Goal: Task Accomplishment & Management: Complete application form

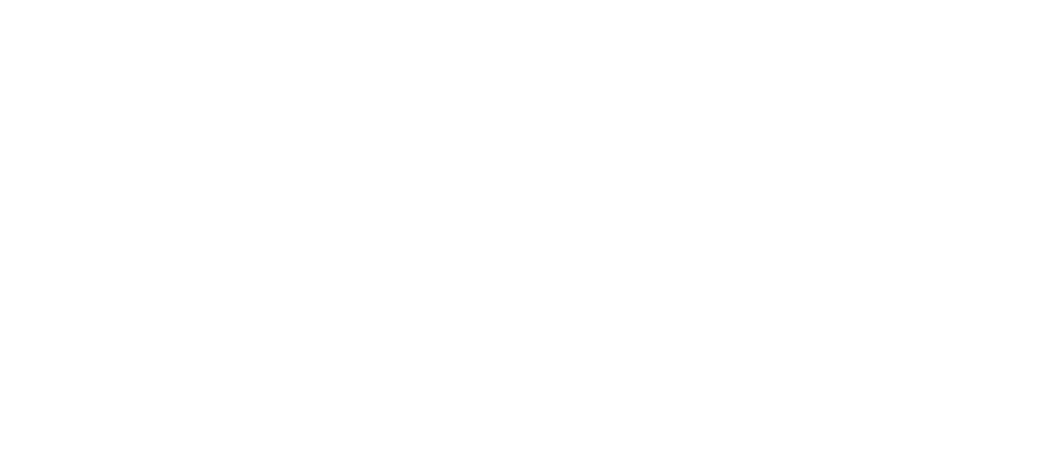
click at [158, 161] on body at bounding box center [519, 226] width 1038 height 453
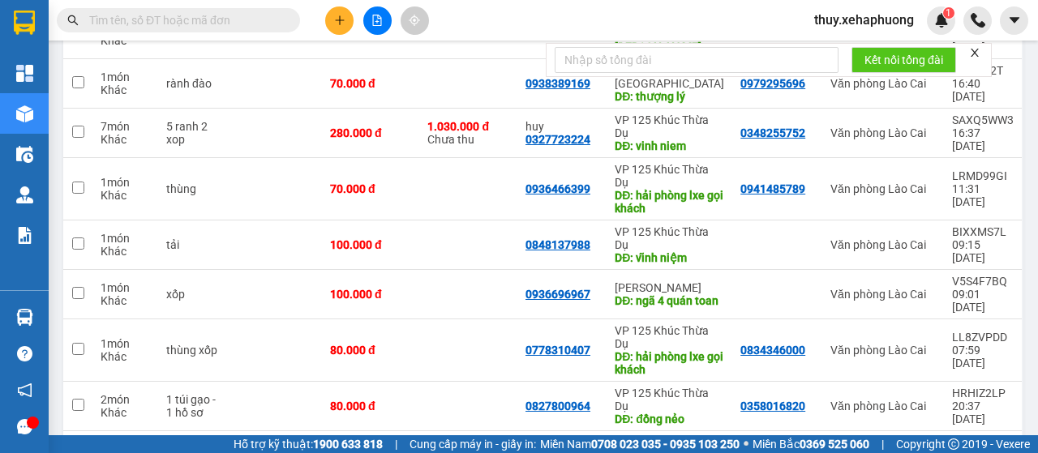
scroll to position [81, 0]
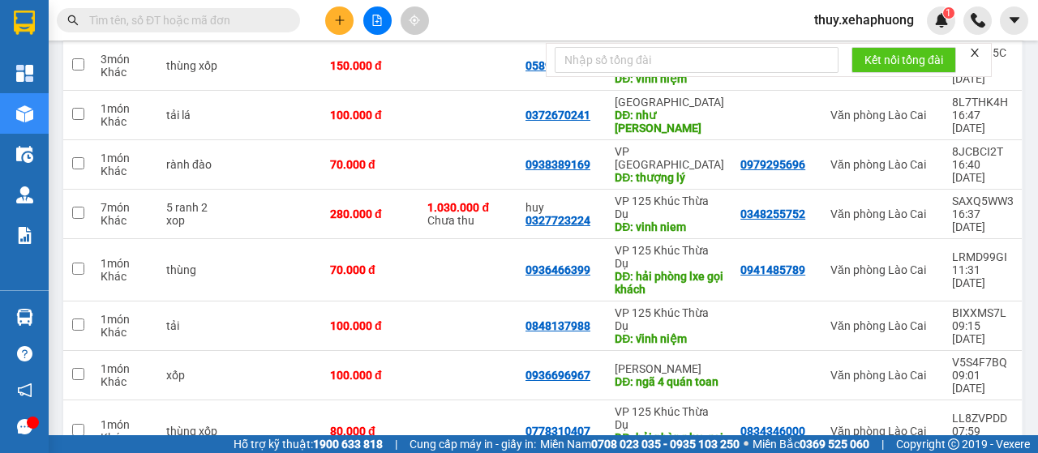
scroll to position [414, 0]
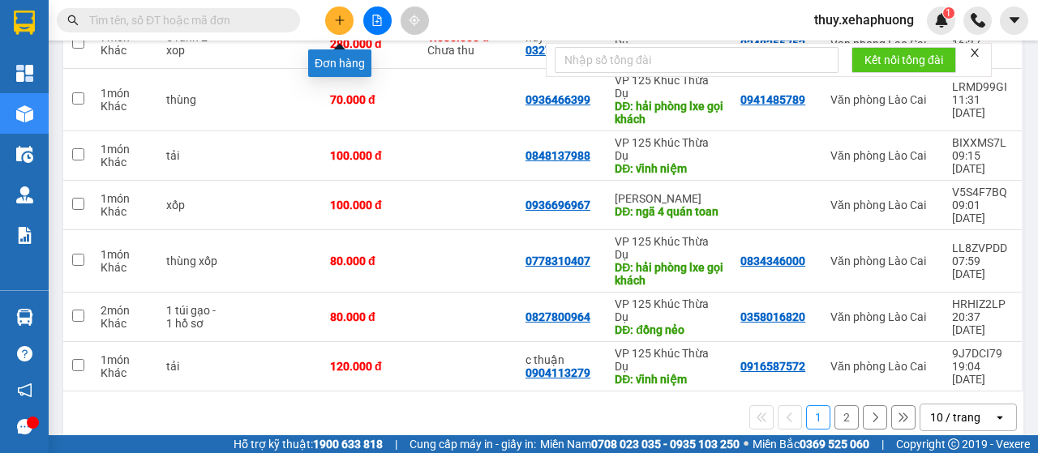
click at [341, 12] on button at bounding box center [339, 20] width 28 height 28
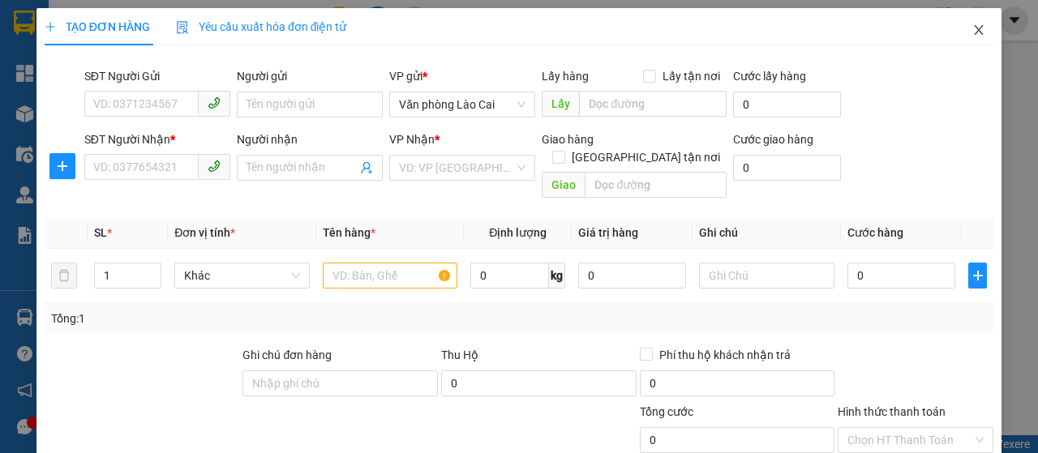
click at [972, 29] on icon "close" at bounding box center [978, 30] width 13 height 13
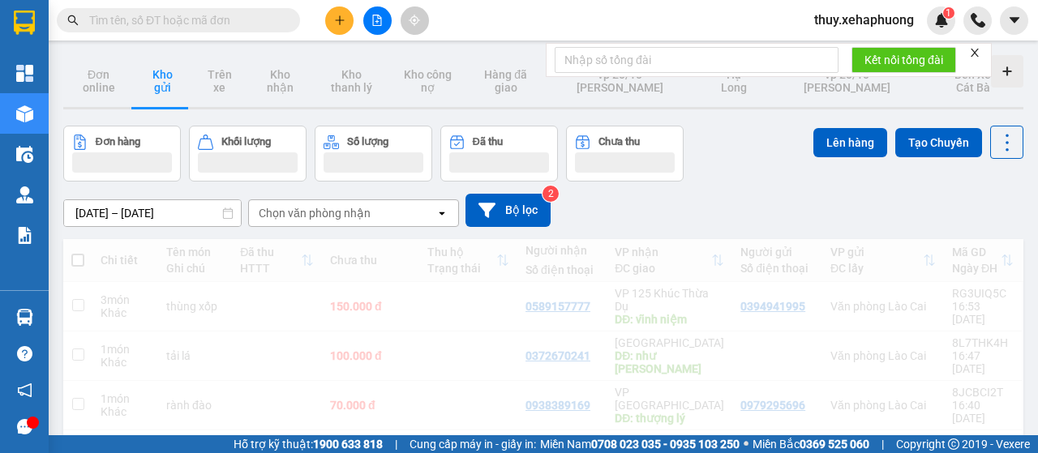
click at [963, 35] on div "Kết quả tìm kiếm ( 0 ) Bộ lọc No Data thuy.xehaphuong 1" at bounding box center [519, 20] width 1038 height 41
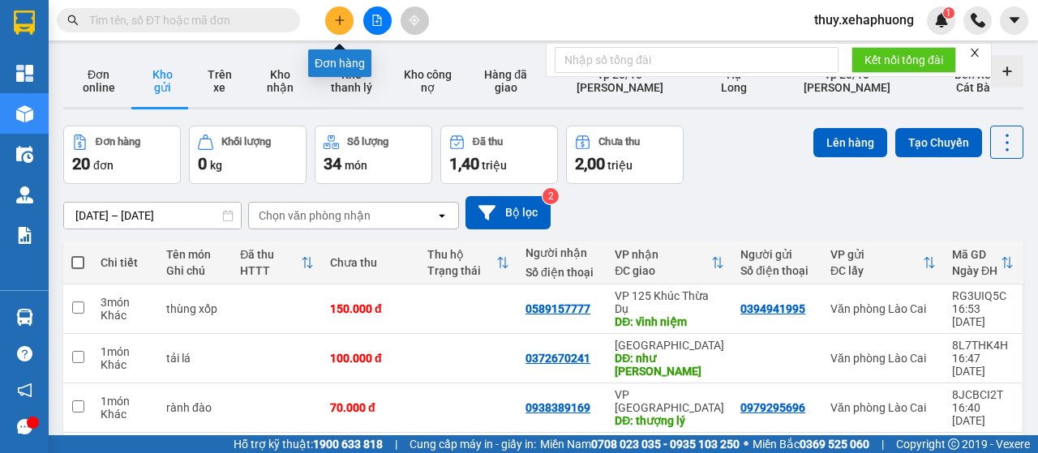
click at [341, 15] on icon "plus" at bounding box center [339, 20] width 11 height 11
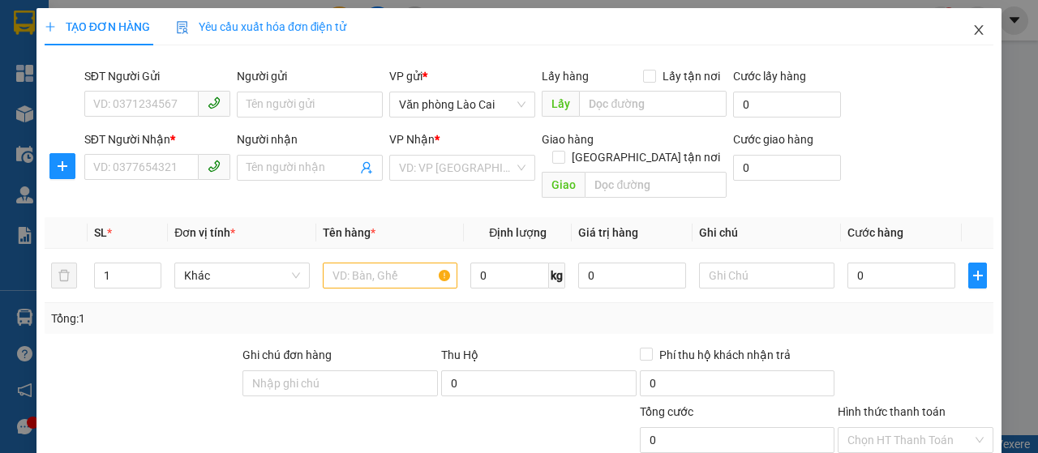
click at [972, 28] on icon "close" at bounding box center [978, 30] width 13 height 13
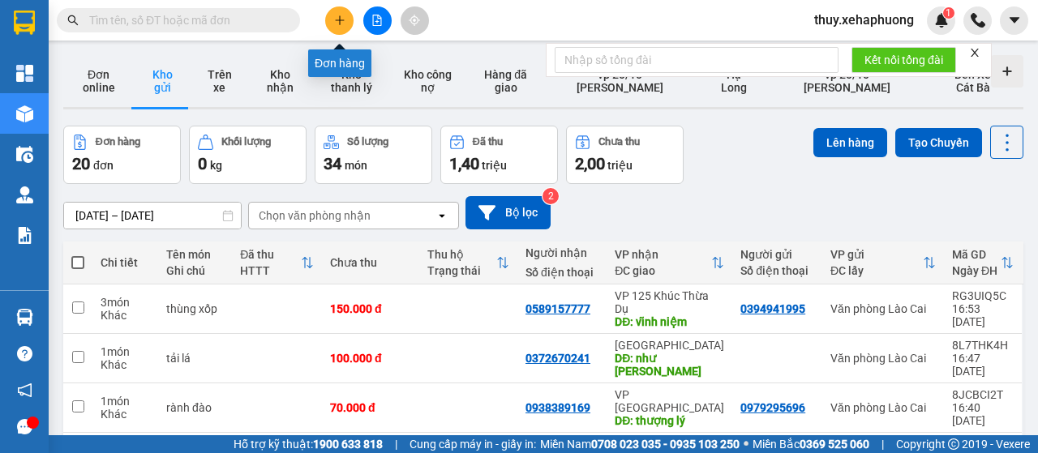
click at [347, 19] on button at bounding box center [339, 20] width 28 height 28
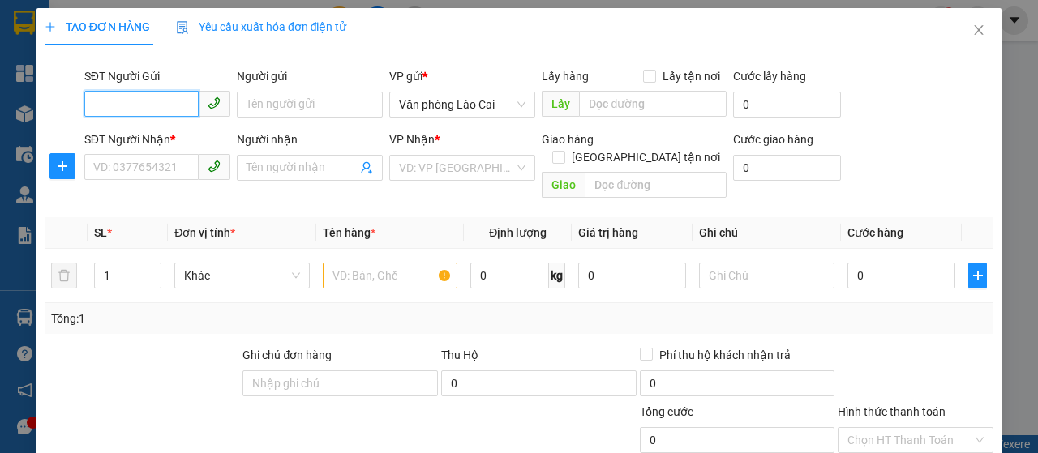
click at [113, 105] on input "SĐT Người Gửi" at bounding box center [141, 104] width 114 height 26
type input "0358016820"
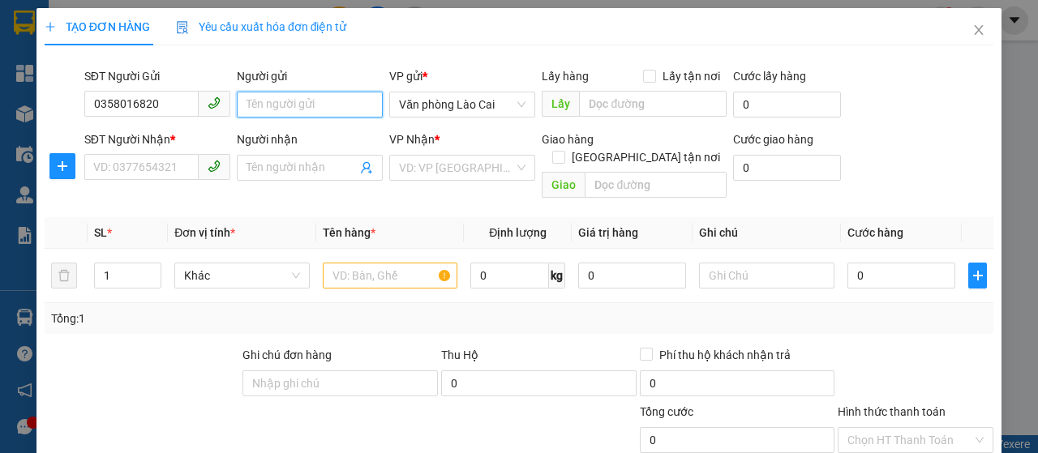
click at [280, 103] on input "Người gửi" at bounding box center [310, 105] width 146 height 26
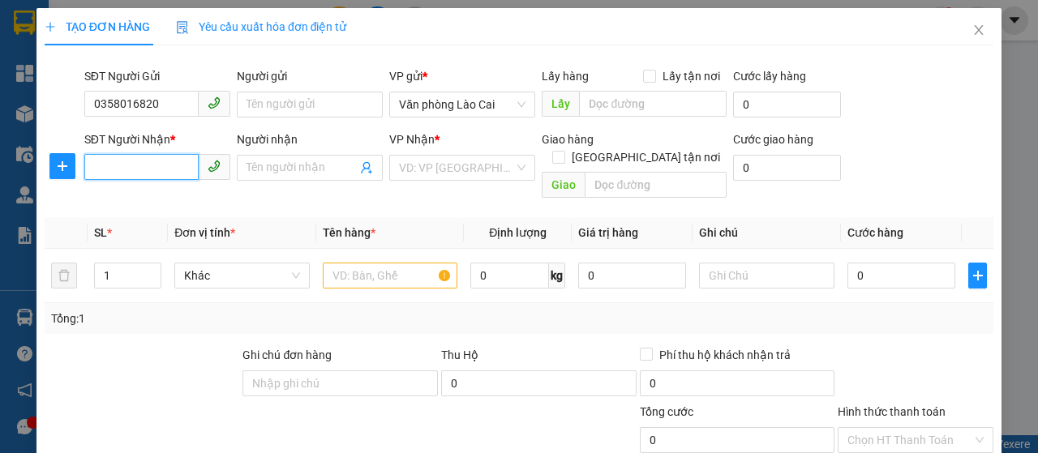
click at [139, 177] on input "SĐT Người Nhận *" at bounding box center [141, 167] width 114 height 26
type input "0827800964"
click at [169, 197] on div "0827800964" at bounding box center [155, 200] width 125 height 18
type input "đồng nẻo"
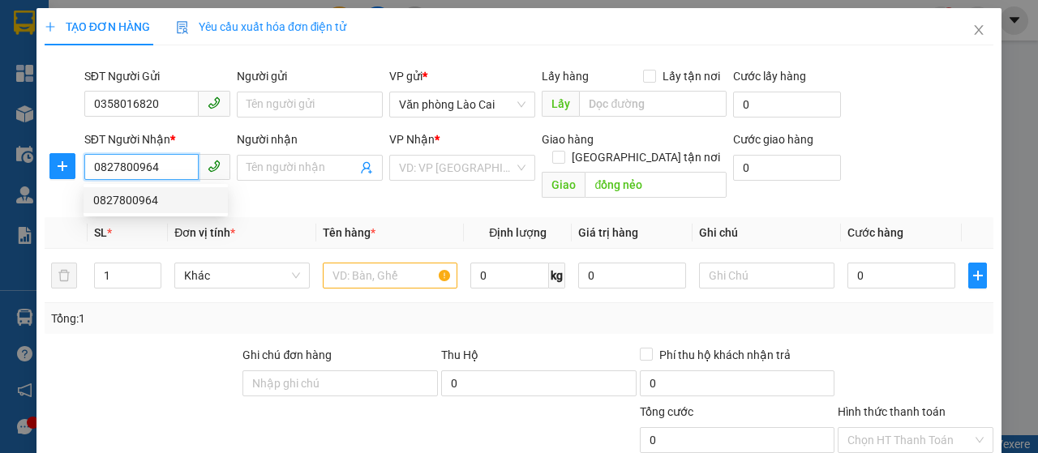
type input "80.000"
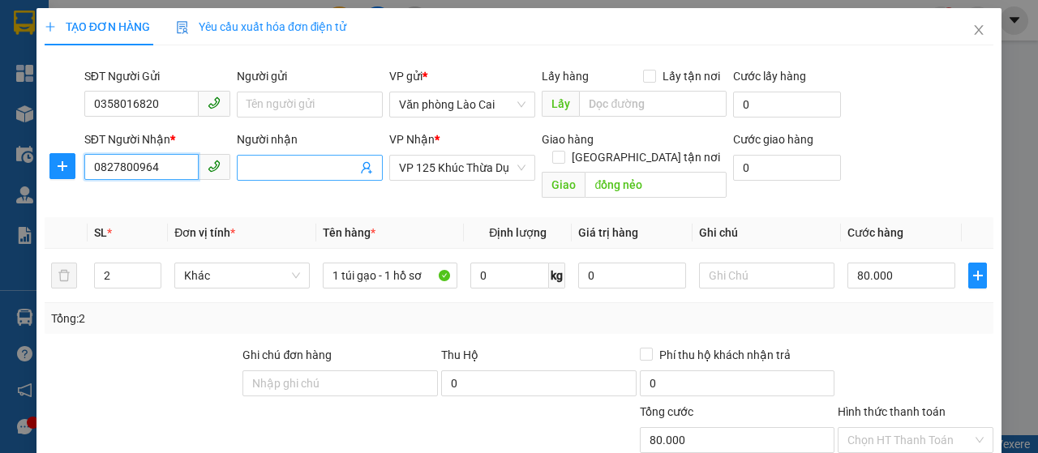
type input "0827800964"
click at [276, 160] on input "Người nhận" at bounding box center [301, 168] width 110 height 18
click at [302, 159] on input "Người nhận" at bounding box center [301, 168] width 110 height 18
type input "1"
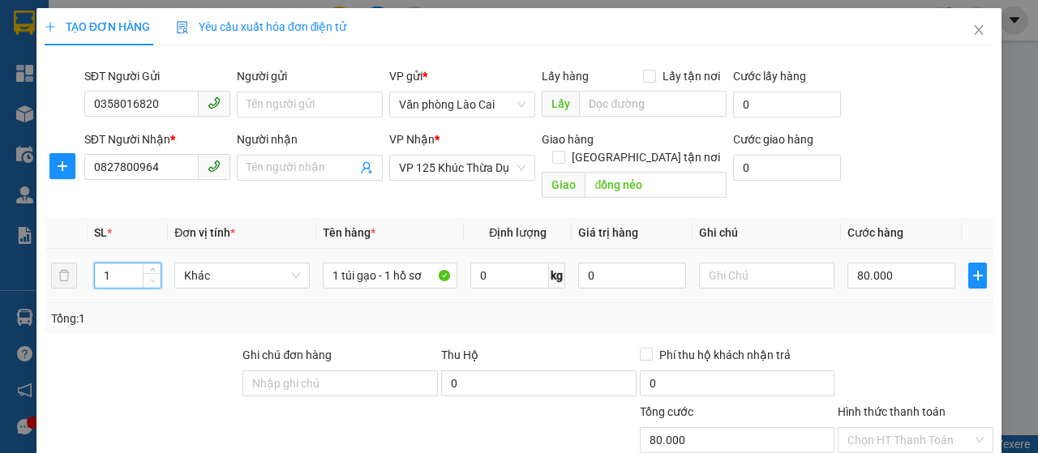
click at [152, 278] on icon "down" at bounding box center [153, 281] width 6 height 6
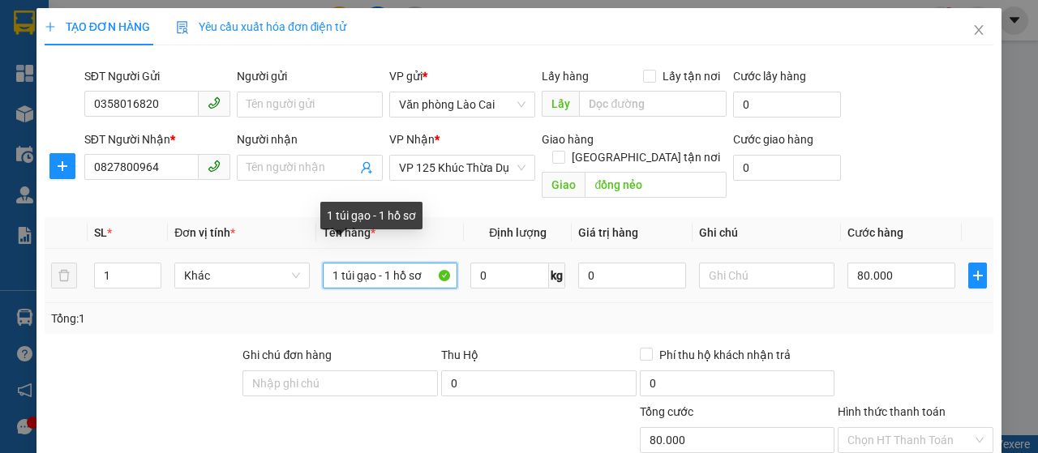
click at [422, 263] on input "1 túi gạo - 1 hồ sơ" at bounding box center [390, 276] width 135 height 26
type input "1"
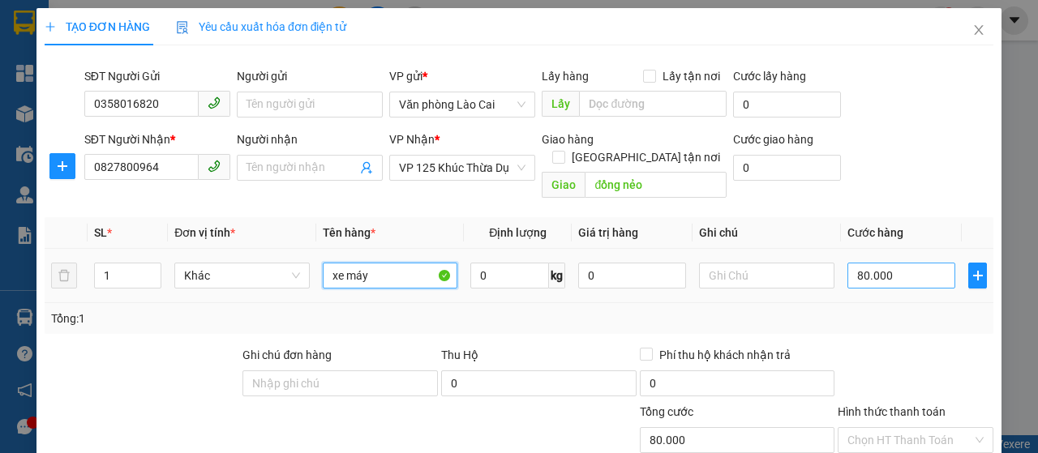
type input "xe máy"
click at [894, 263] on input "80.000" at bounding box center [901, 276] width 108 height 26
type input "0"
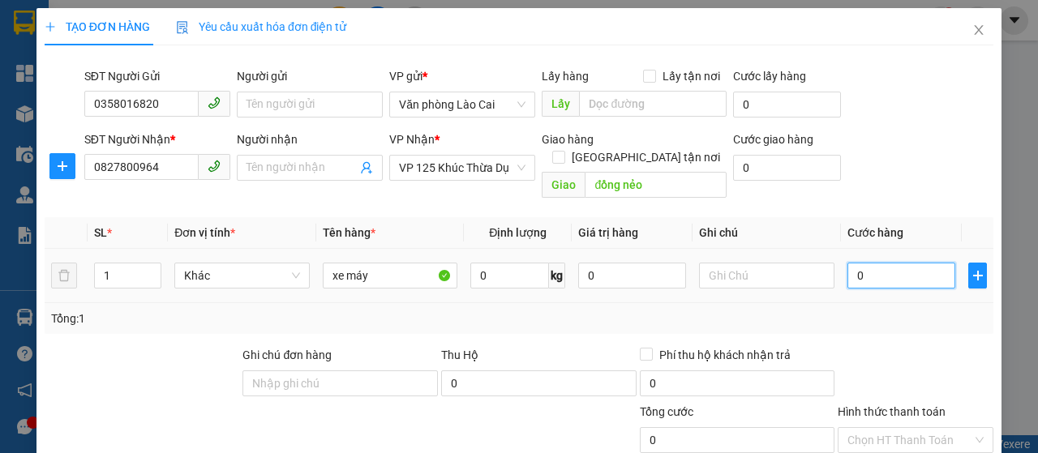
click at [847, 263] on input "0" at bounding box center [901, 276] width 108 height 26
type input "60"
type input "600"
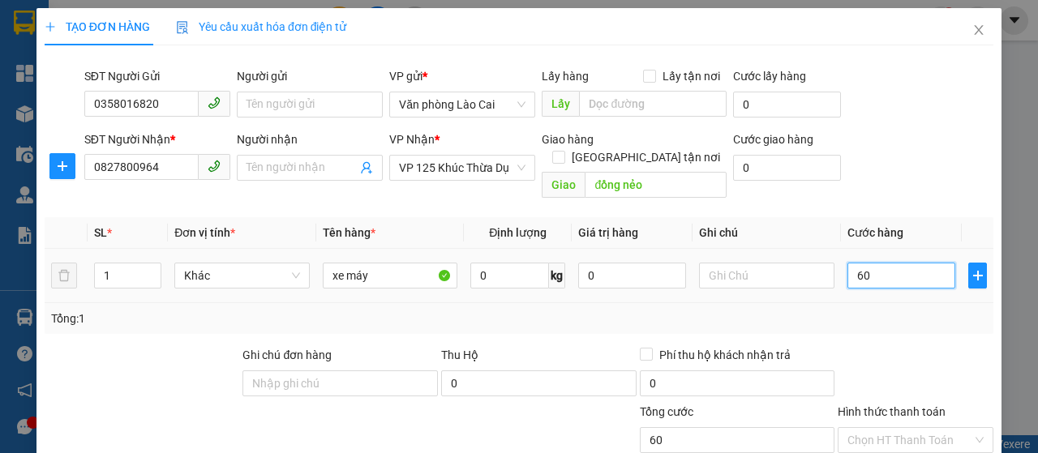
type input "600"
type input "6.000"
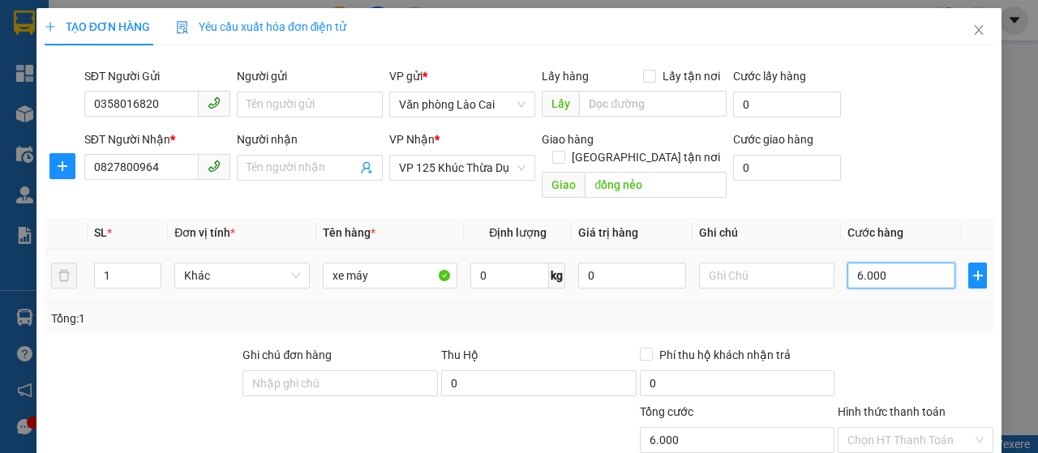
type input "60.000"
type input "600.000"
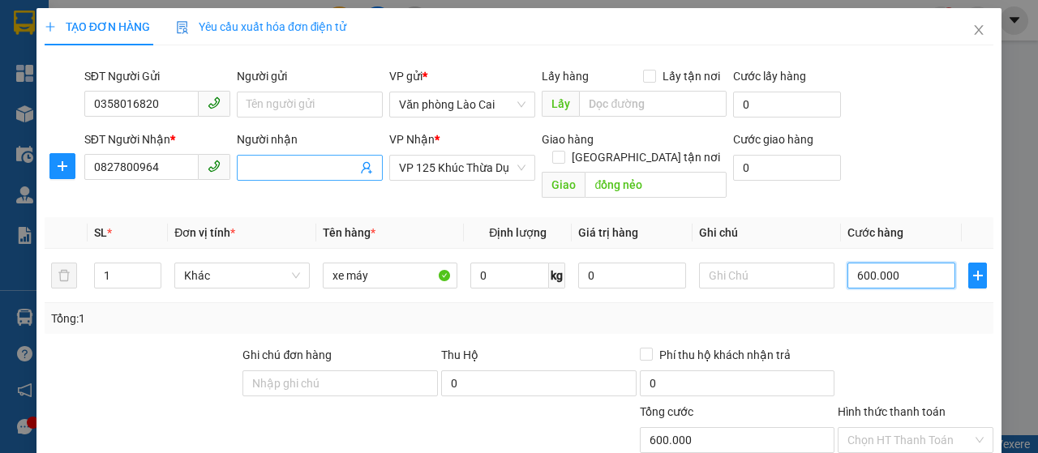
type input "600.000"
click at [259, 161] on input "Người nhận" at bounding box center [301, 168] width 110 height 18
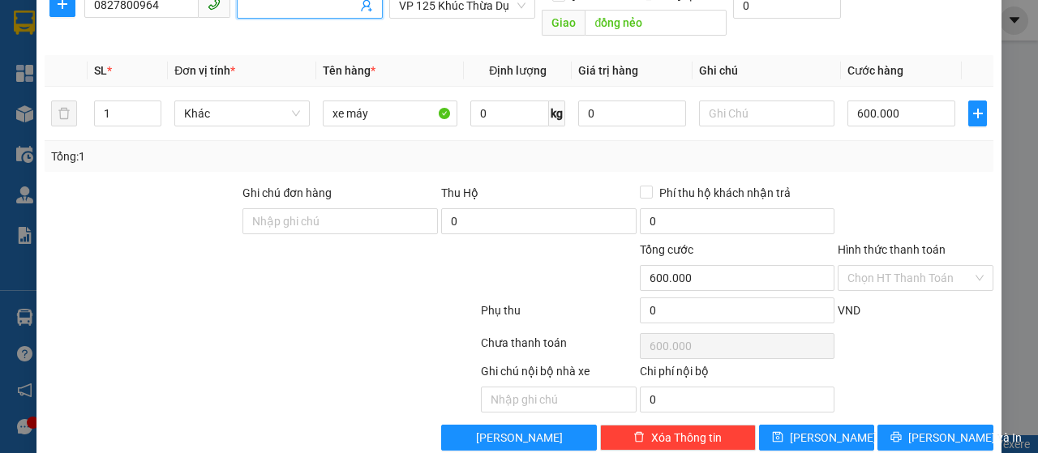
scroll to position [172, 0]
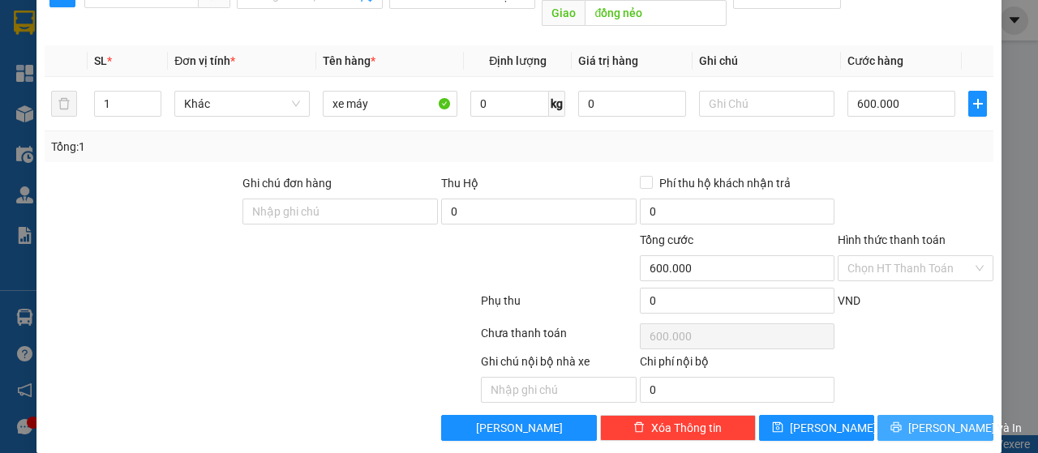
click at [916, 419] on span "Lưu và In" at bounding box center [965, 428] width 114 height 18
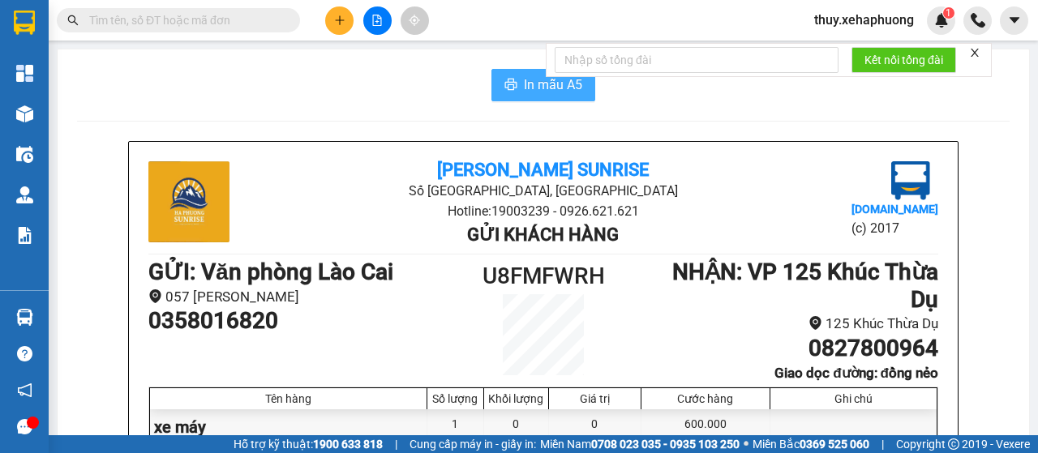
click at [510, 75] on button "In mẫu A5" at bounding box center [543, 85] width 104 height 32
